Goal: Find specific page/section: Find specific page/section

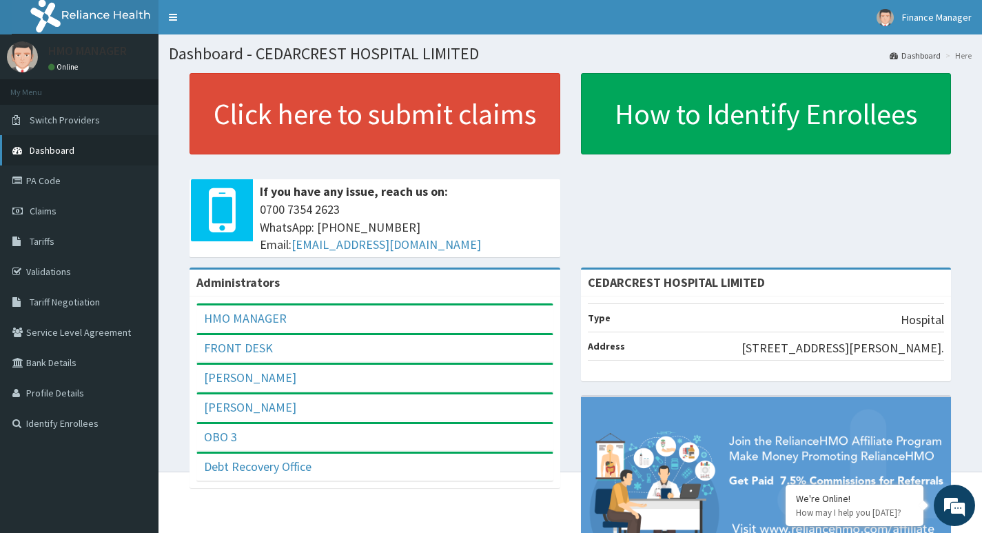
click at [74, 150] on link "Dashboard" at bounding box center [79, 150] width 158 height 30
click at [73, 143] on link "Dashboard" at bounding box center [79, 150] width 158 height 30
click at [63, 178] on link "PA Code" at bounding box center [79, 180] width 158 height 30
